Goal: Go to known website: Access a specific website the user already knows

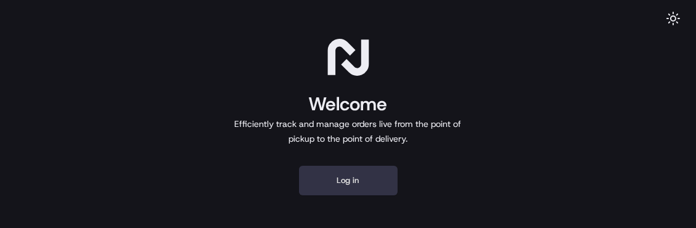
click at [346, 176] on button "Log in" at bounding box center [348, 181] width 99 height 30
